Goal: Find specific page/section: Find specific page/section

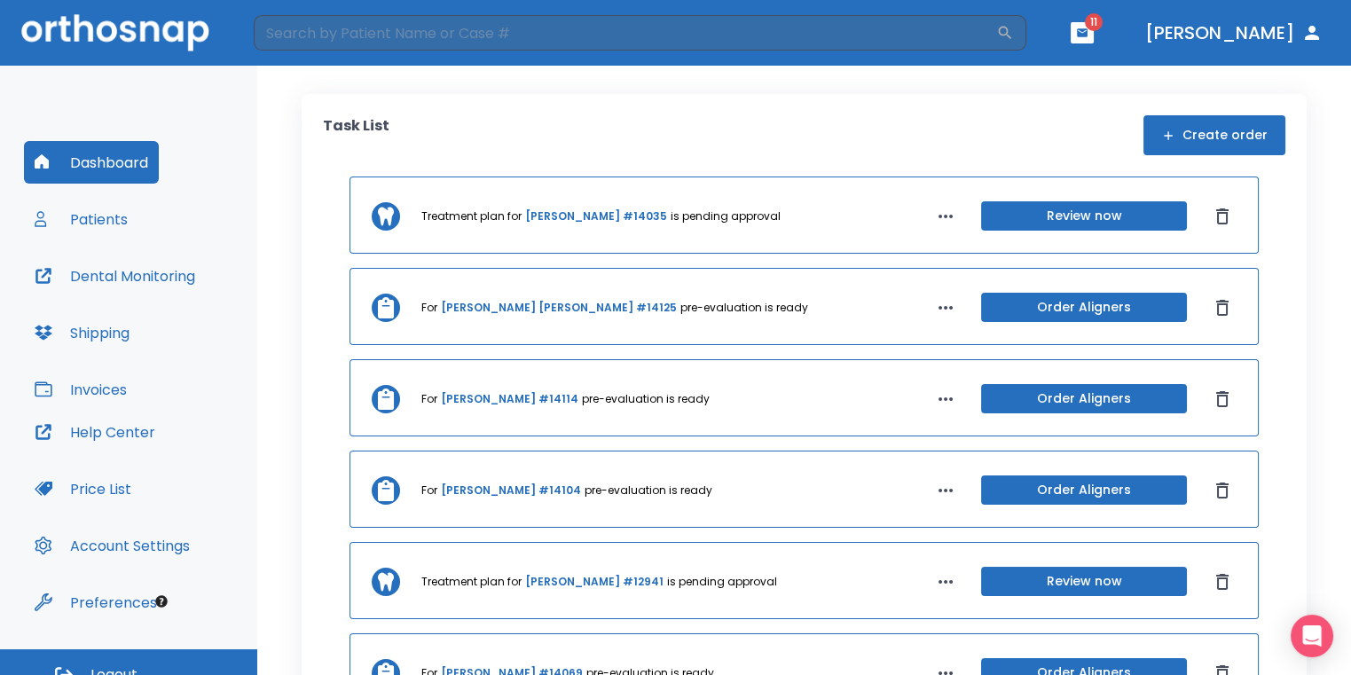
click at [1093, 33] on button "button" at bounding box center [1081, 32] width 23 height 21
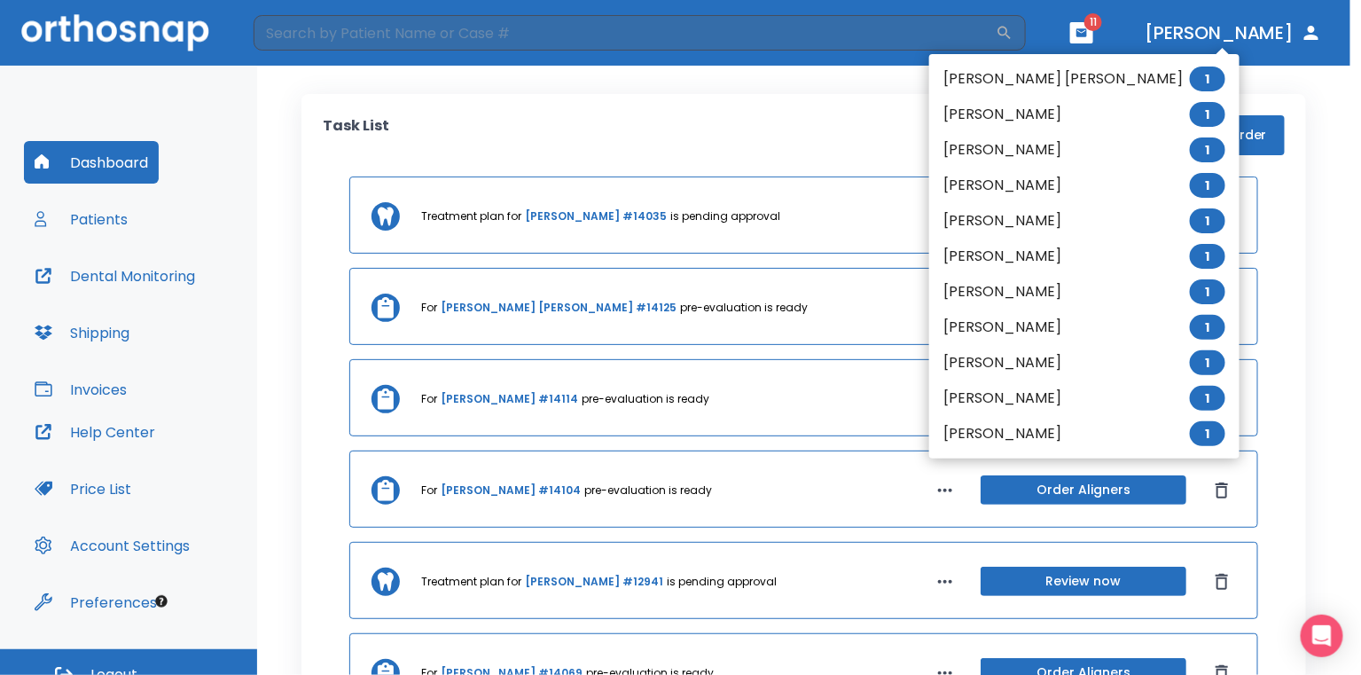
click at [815, 40] on div at bounding box center [680, 337] width 1361 height 675
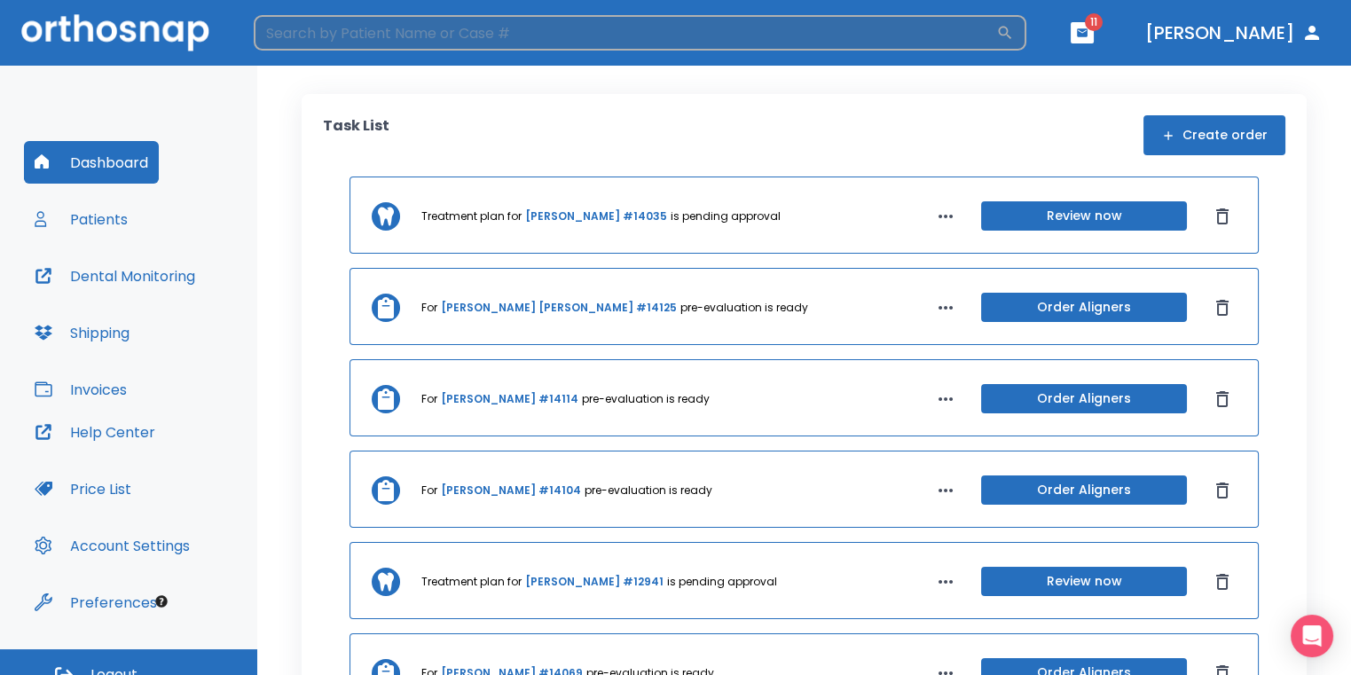
click at [802, 42] on input "search" at bounding box center [625, 32] width 742 height 35
type input "[PERSON_NAME]"
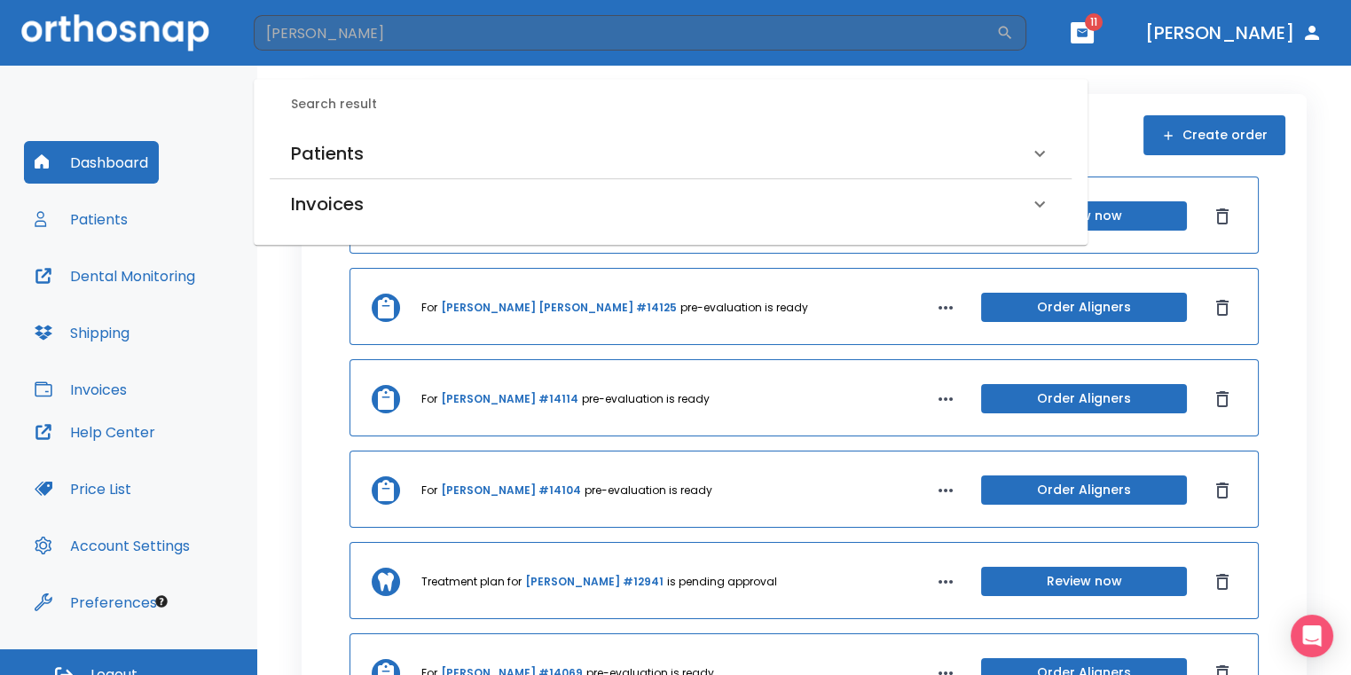
click at [475, 152] on div "Patients" at bounding box center [660, 153] width 738 height 28
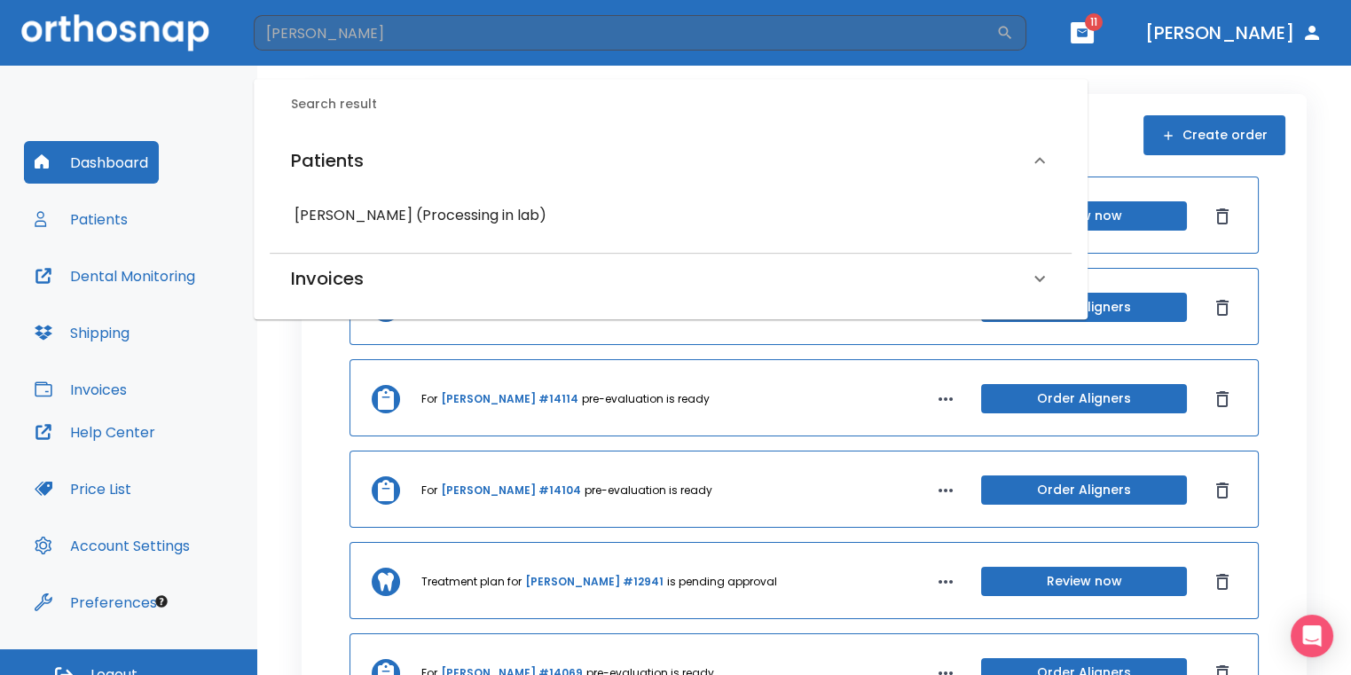
click at [469, 205] on h6 "[PERSON_NAME] (Processing in lab)" at bounding box center [670, 215] width 752 height 25
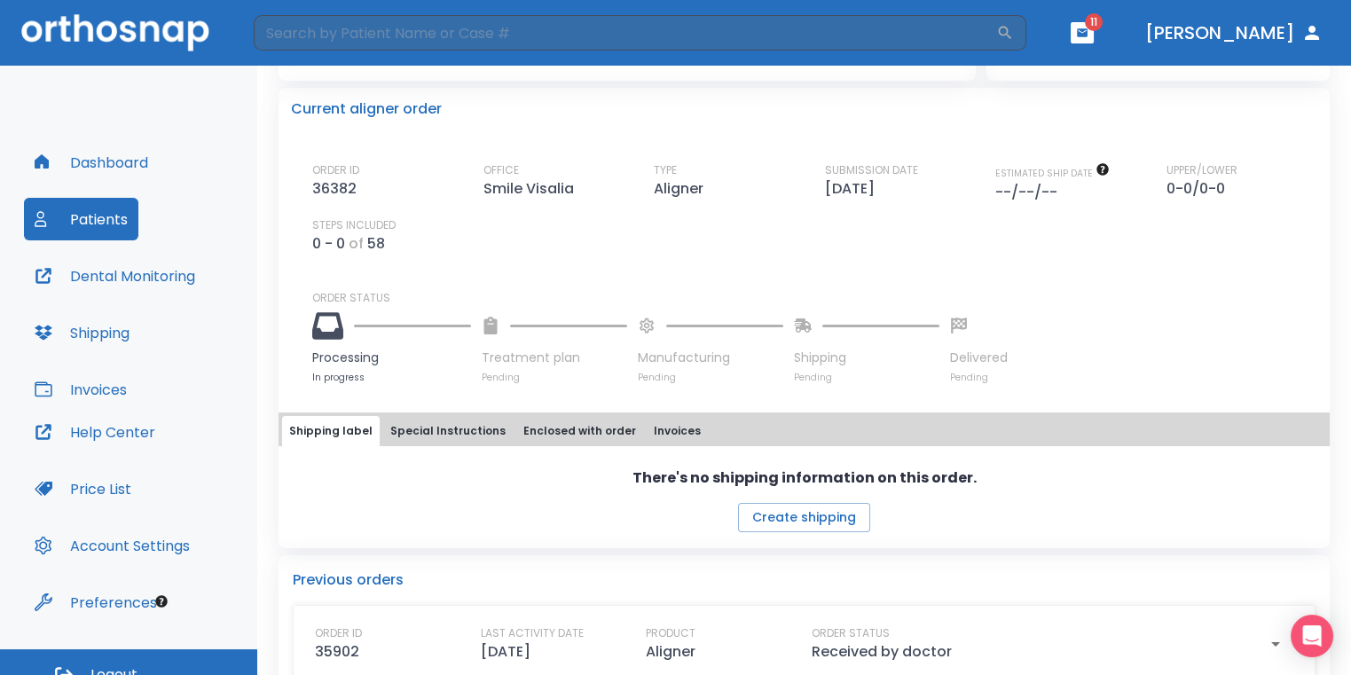
scroll to position [443, 0]
